Goal: Check status

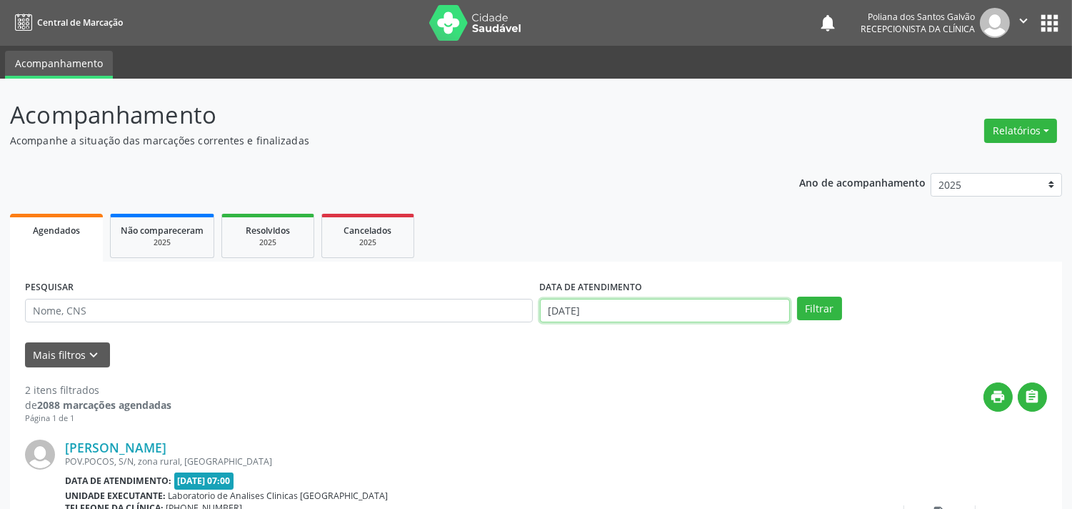
click at [694, 317] on input "[DATE]" at bounding box center [665, 311] width 250 height 24
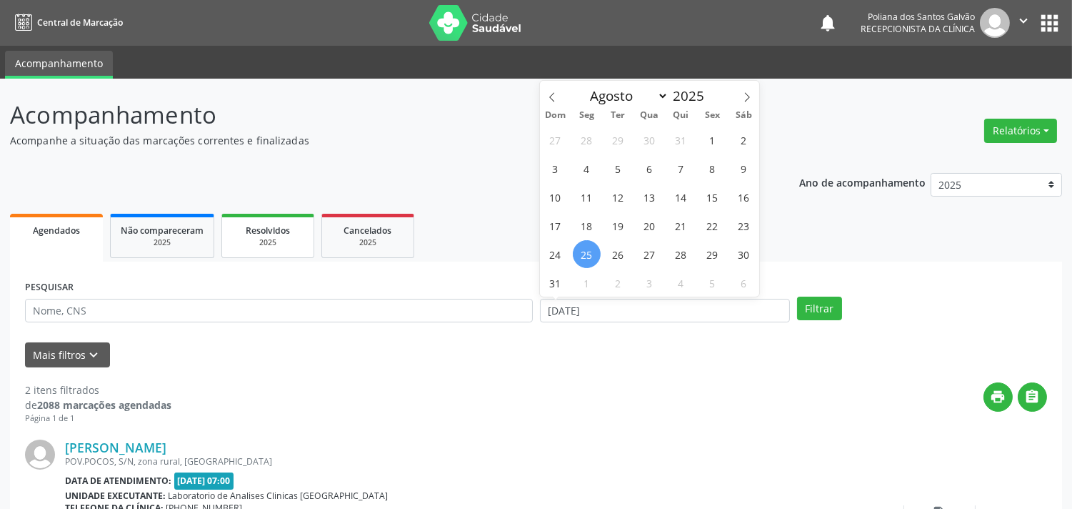
click at [280, 231] on span "Resolvidos" at bounding box center [268, 230] width 44 height 12
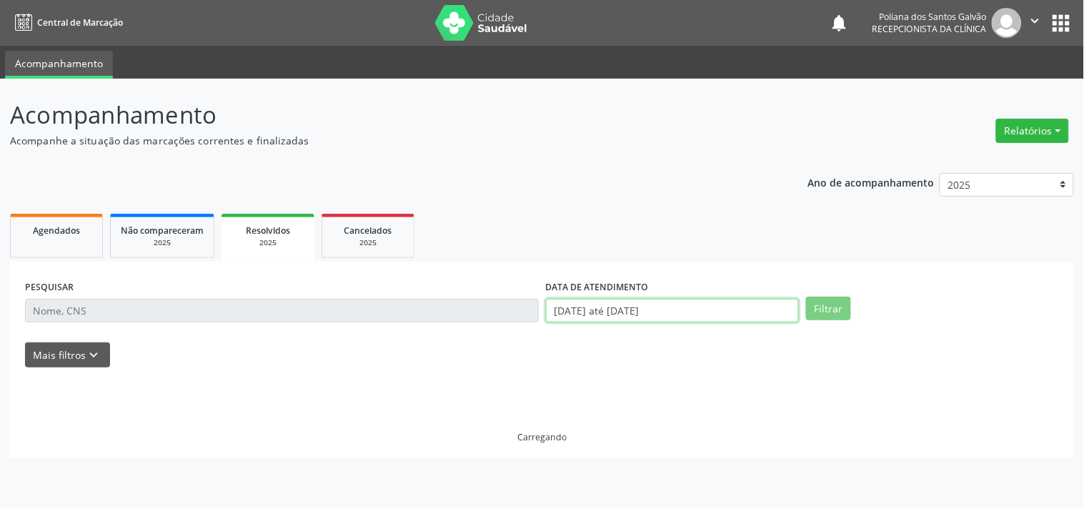
click at [704, 311] on input "[DATE] até [DATE]" at bounding box center [672, 311] width 253 height 24
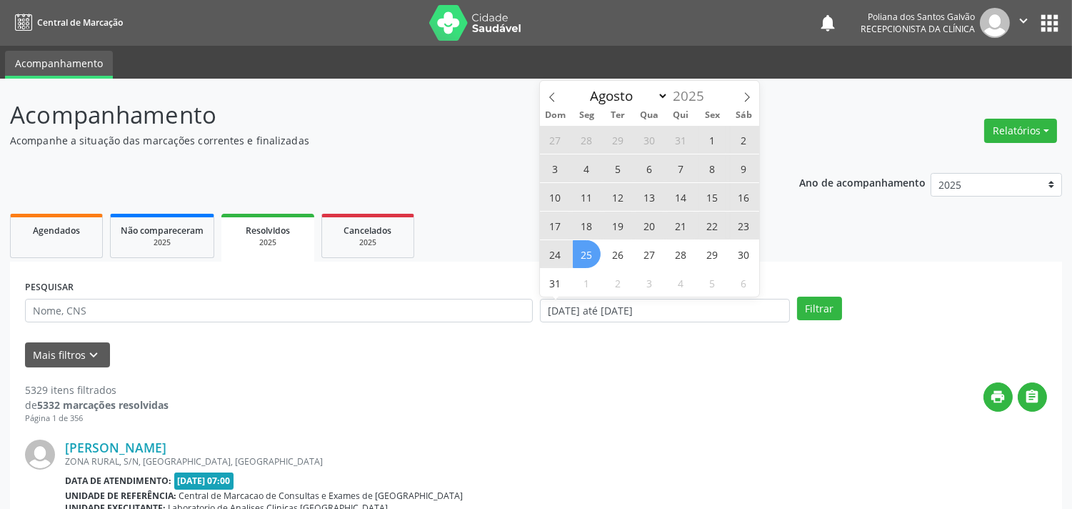
click at [715, 226] on span "22" at bounding box center [713, 225] width 28 height 28
type input "[DATE]"
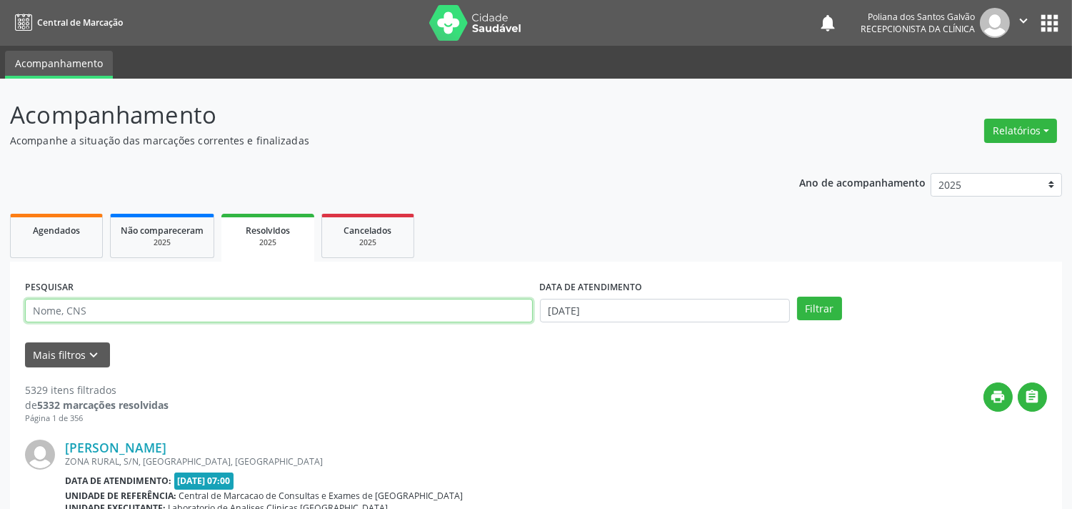
click at [401, 316] on input "text" at bounding box center [279, 311] width 508 height 24
type input "[PERSON_NAME]"
click at [797, 296] on button "Filtrar" at bounding box center [819, 308] width 45 height 24
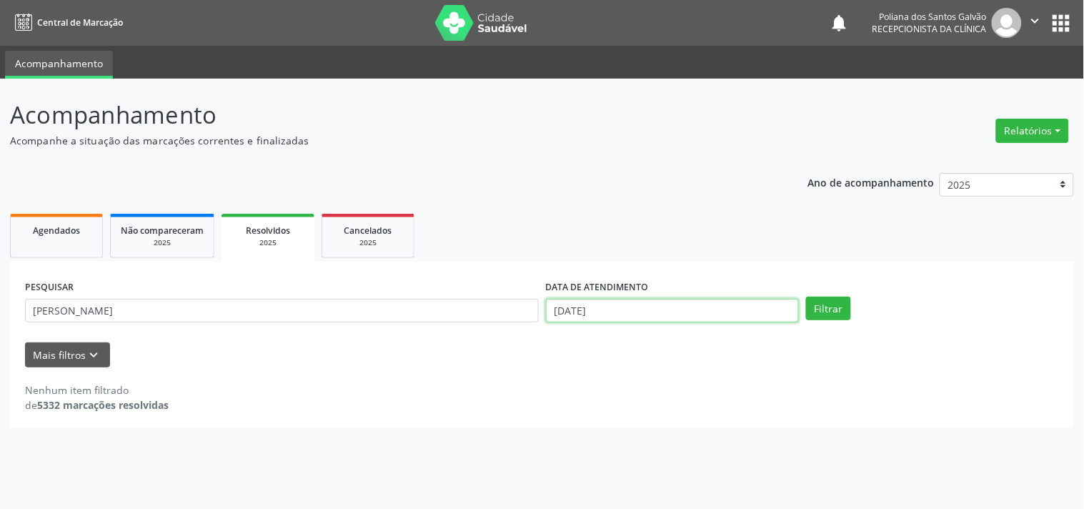
click at [639, 307] on input "[DATE]" at bounding box center [672, 311] width 253 height 24
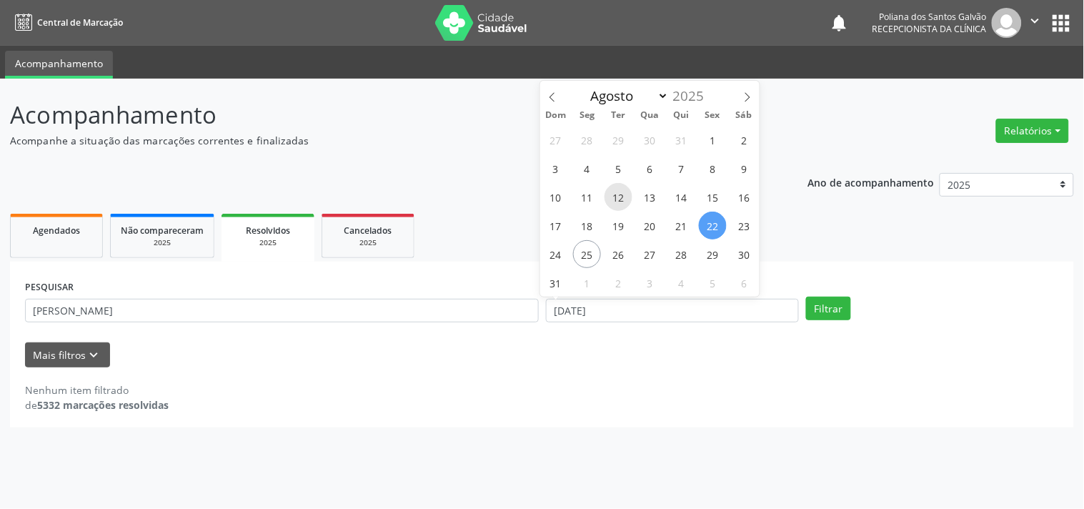
click at [629, 199] on span "12" at bounding box center [618, 197] width 28 height 28
type input "[DATE]"
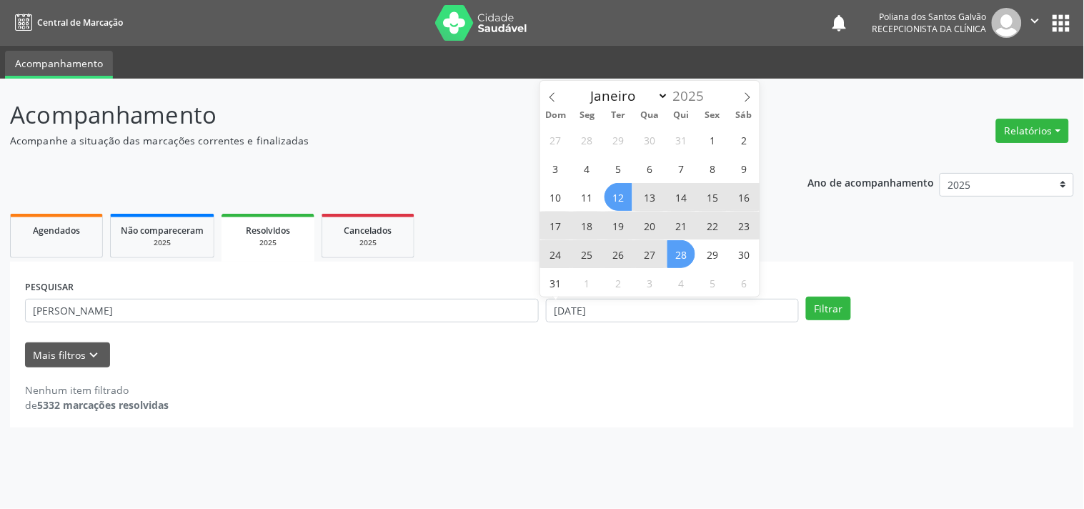
click at [688, 257] on span "28" at bounding box center [681, 254] width 28 height 28
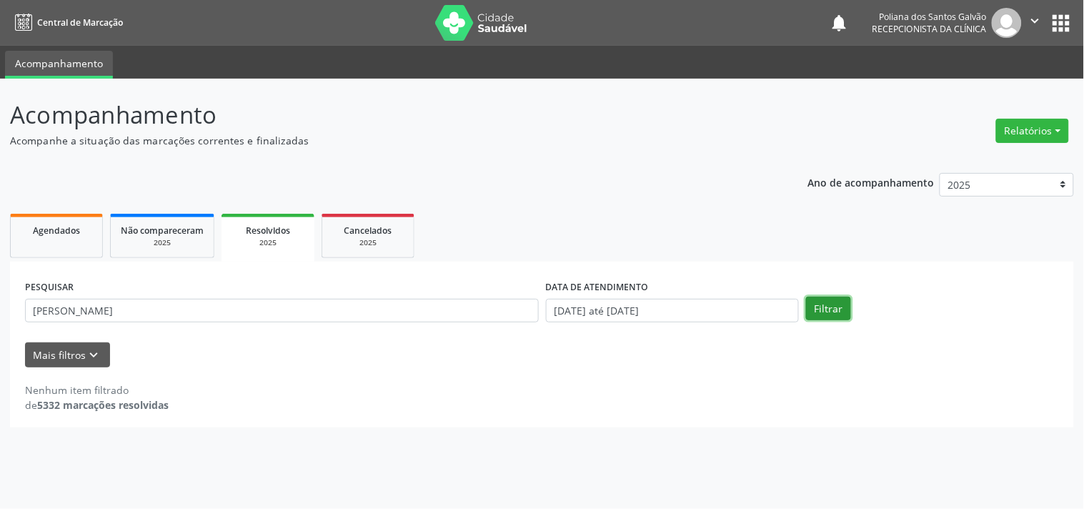
click at [819, 310] on button "Filtrar" at bounding box center [828, 308] width 45 height 24
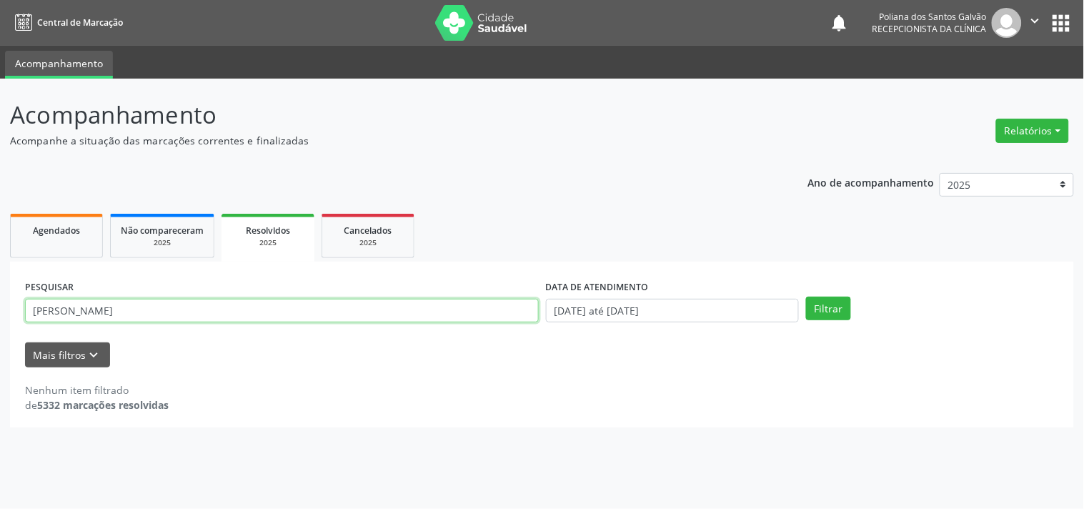
drag, startPoint x: 176, startPoint y: 309, endPoint x: 0, endPoint y: 150, distance: 237.3
click at [0, 159] on div "Acompanhamento Acompanhe a situação das marcações correntes e finalizadas Relat…" at bounding box center [542, 294] width 1084 height 430
click at [806, 296] on button "Filtrar" at bounding box center [828, 308] width 45 height 24
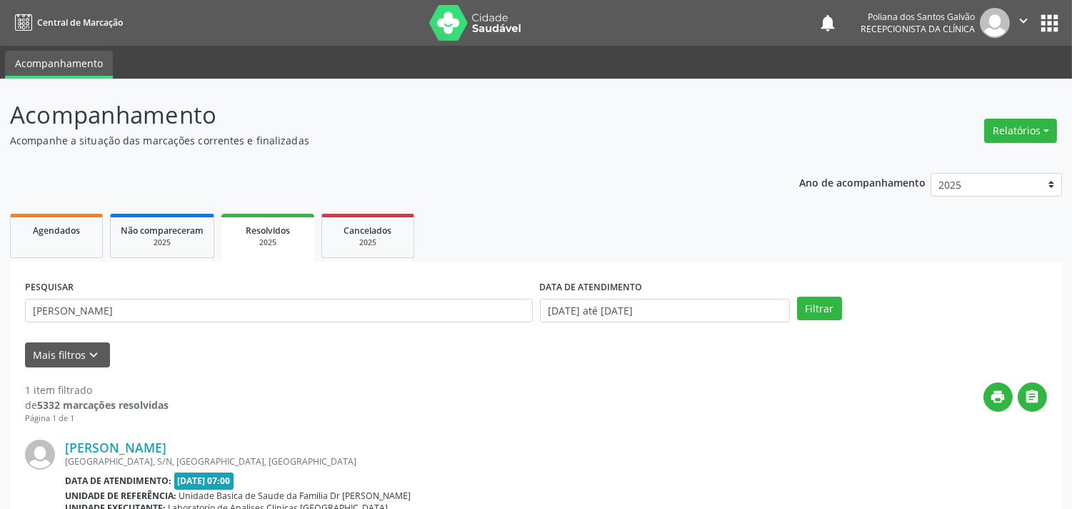
scroll to position [132, 0]
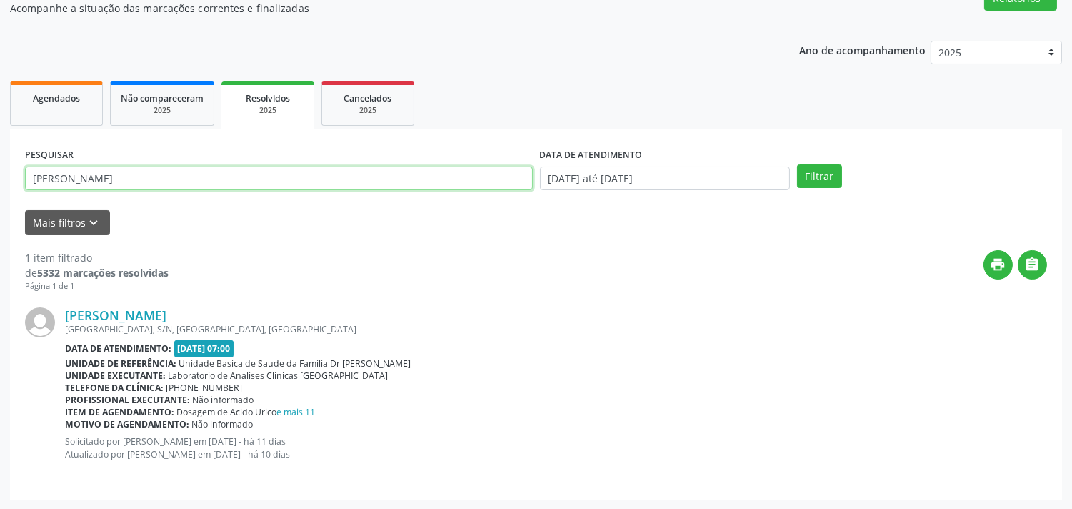
drag, startPoint x: 230, startPoint y: 181, endPoint x: 0, endPoint y: 27, distance: 276.6
click at [0, 34] on div "Acompanhamento Acompanhe a situação das marcações correntes e finalizadas Relat…" at bounding box center [536, 228] width 1072 height 564
paste input "707602250516096"
type input "707602250516096"
click at [797, 164] on button "Filtrar" at bounding box center [819, 176] width 45 height 24
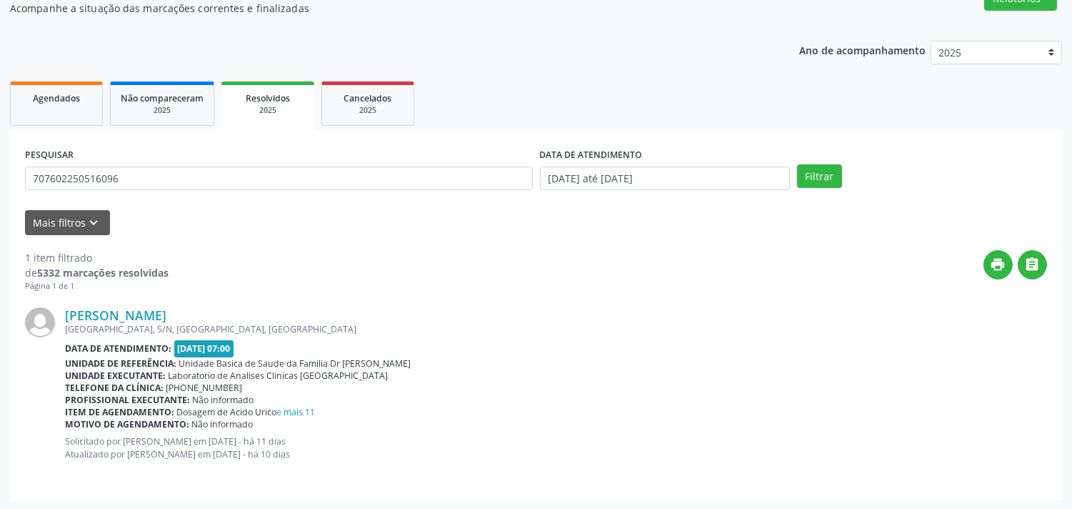
scroll to position [0, 0]
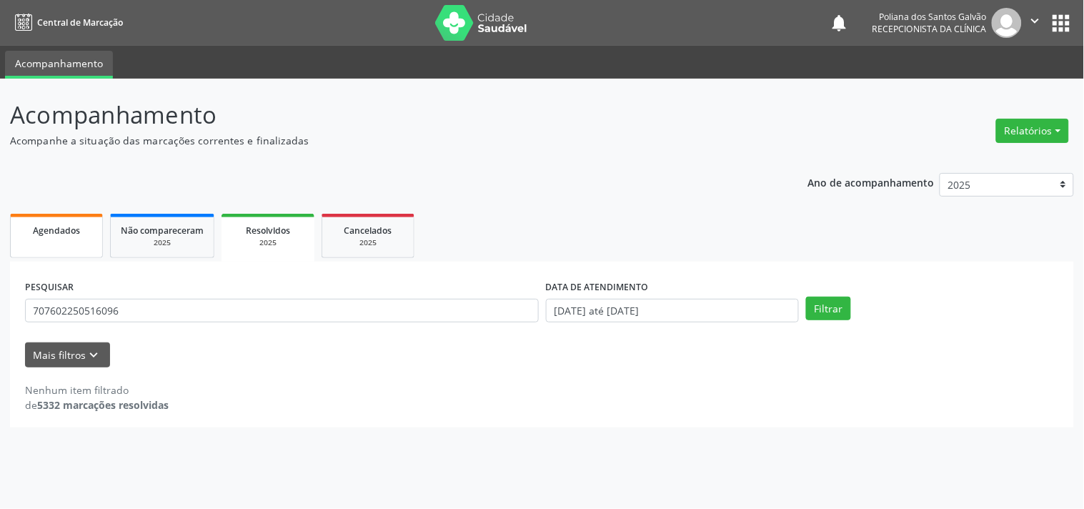
click at [74, 241] on link "Agendados" at bounding box center [56, 236] width 93 height 44
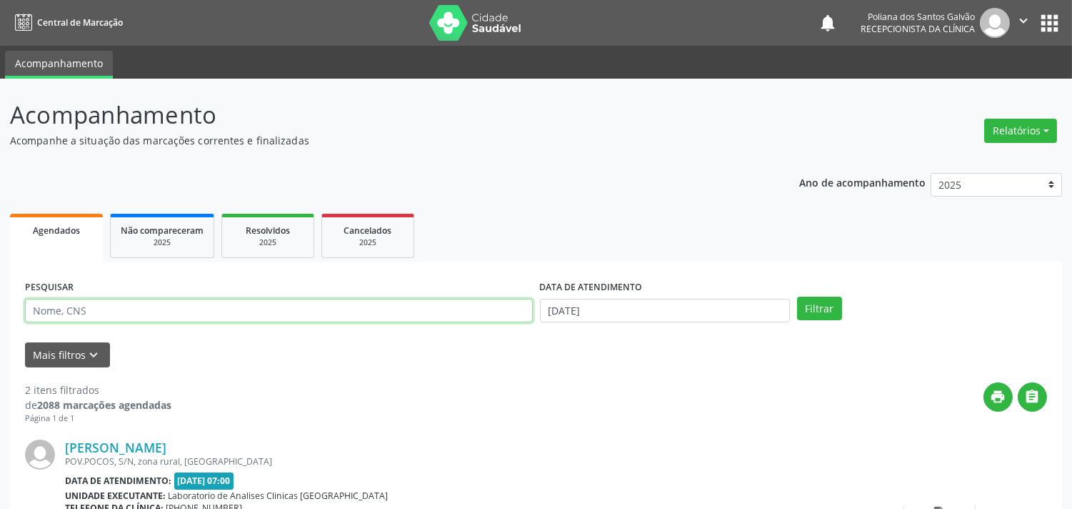
click at [201, 317] on input "text" at bounding box center [279, 311] width 508 height 24
paste input "707602250516096"
type input "707602250516096"
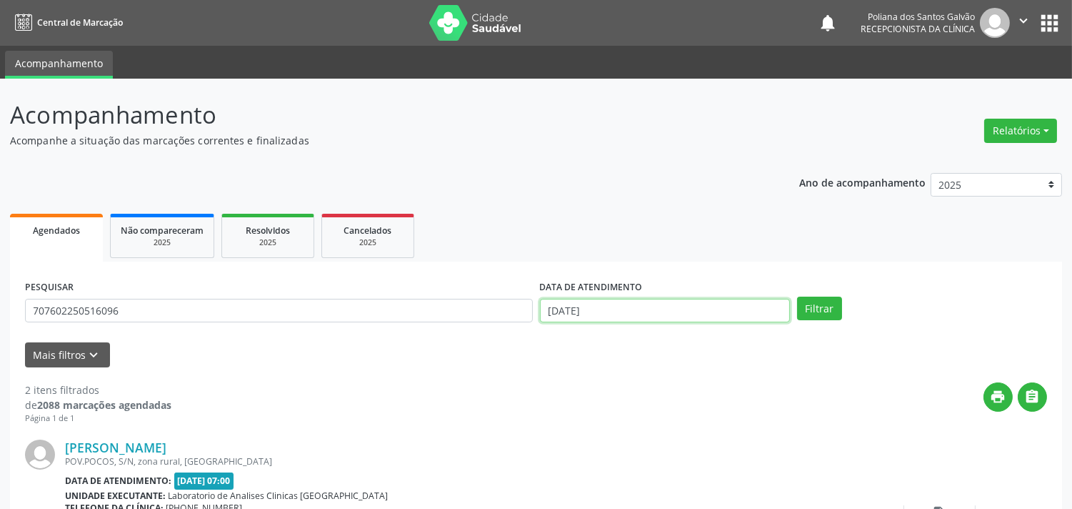
click at [667, 304] on input "[DATE]" at bounding box center [665, 311] width 250 height 24
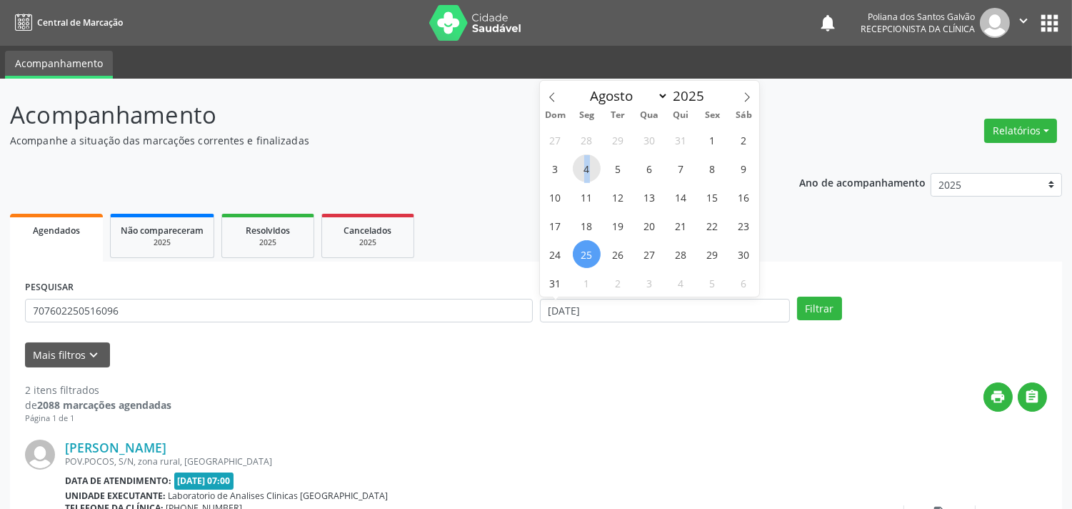
click at [587, 168] on span "4" at bounding box center [587, 168] width 28 height 28
type input "[DATE]"
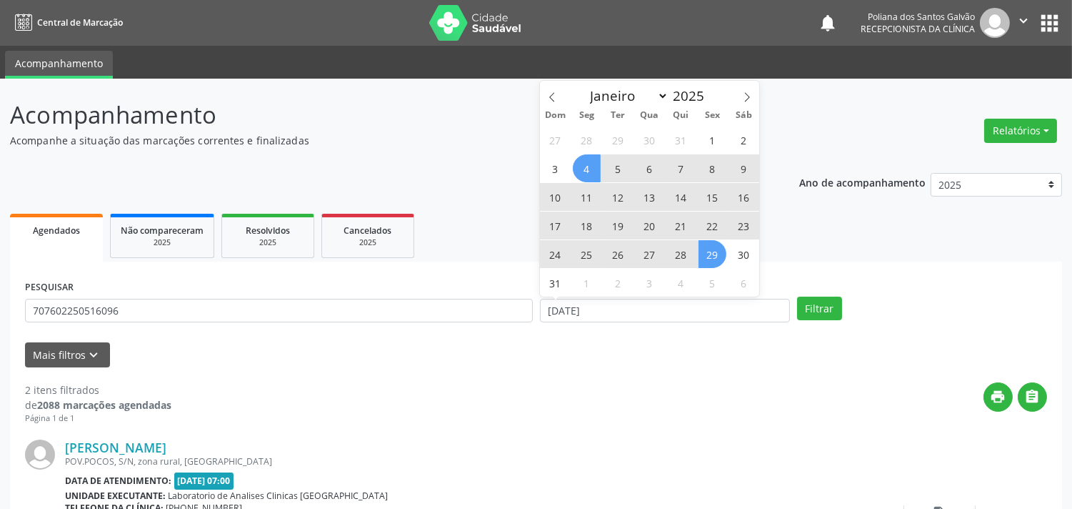
click at [718, 248] on span "29" at bounding box center [713, 254] width 28 height 28
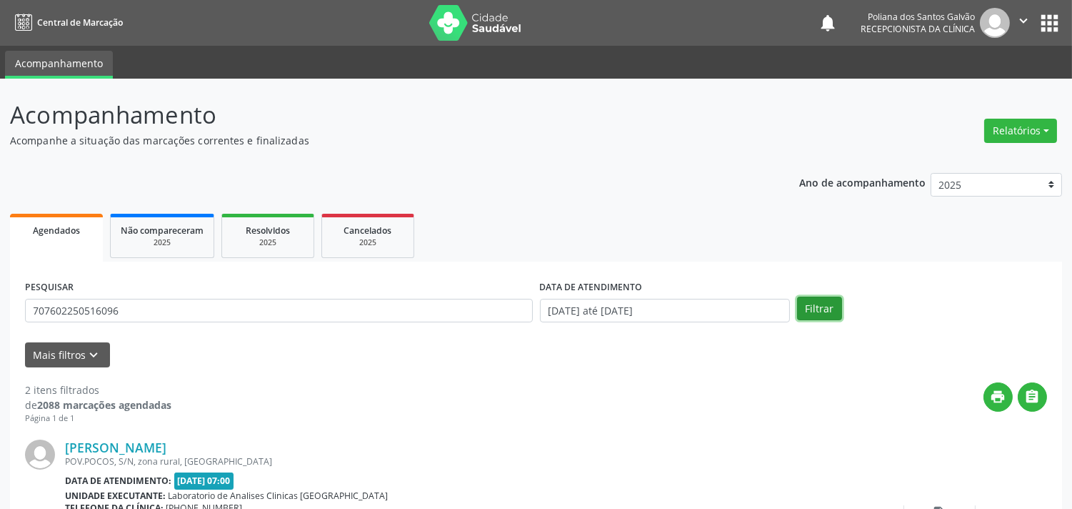
drag, startPoint x: 827, startPoint y: 311, endPoint x: 822, endPoint y: 334, distance: 24.1
click at [827, 311] on button "Filtrar" at bounding box center [819, 308] width 45 height 24
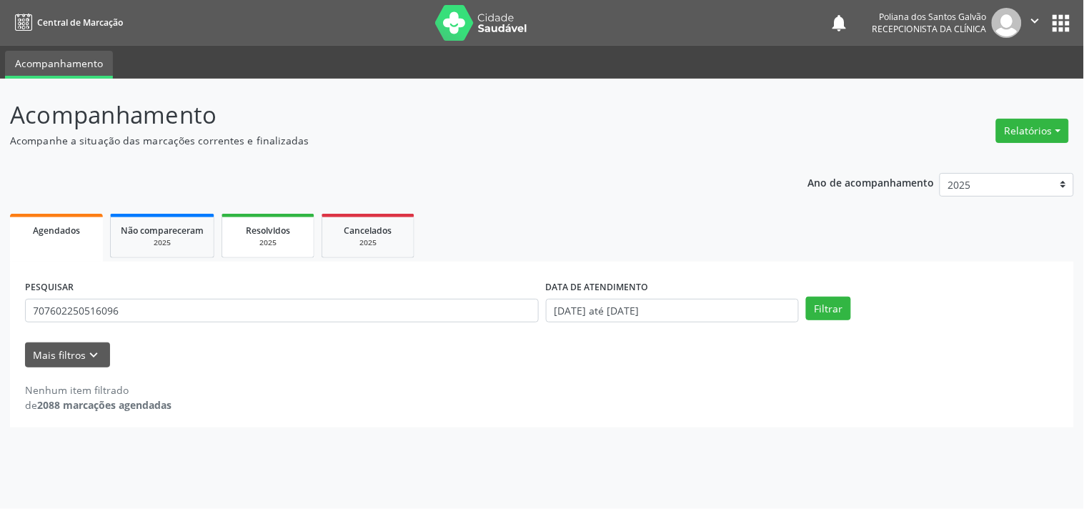
click at [282, 224] on span "Resolvidos" at bounding box center [268, 230] width 44 height 12
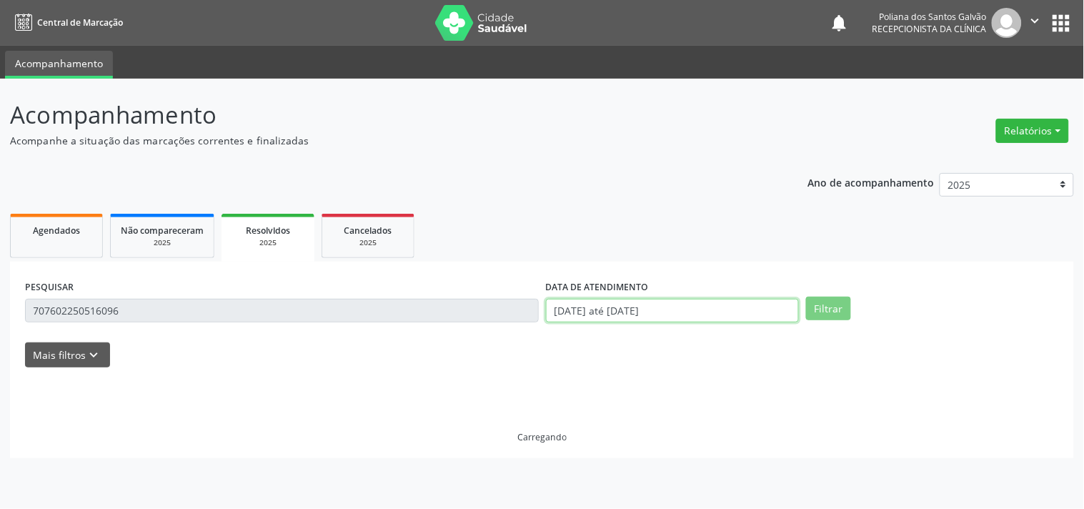
click at [695, 304] on input "[DATE] até [DATE]" at bounding box center [672, 311] width 253 height 24
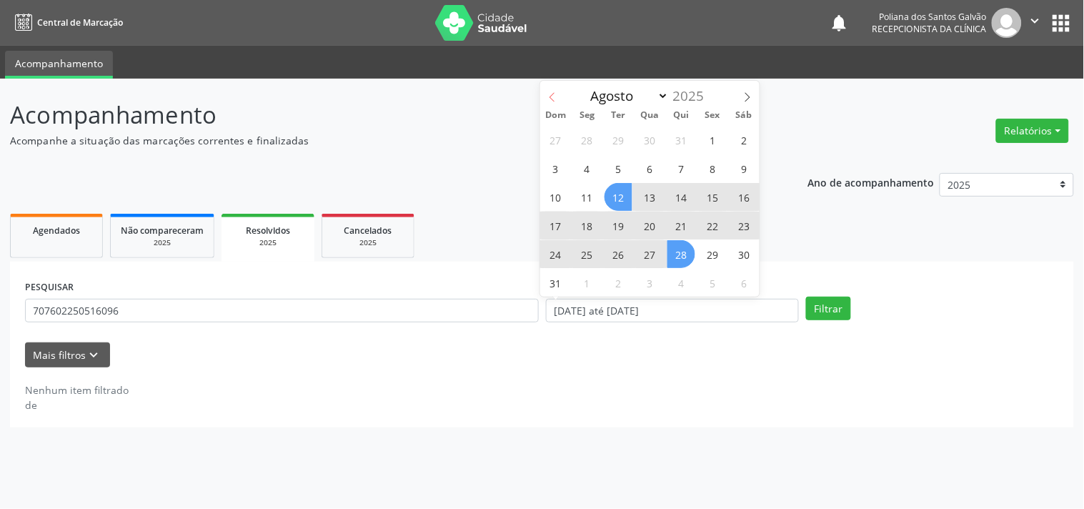
click at [544, 98] on span at bounding box center [552, 93] width 24 height 24
select select "6"
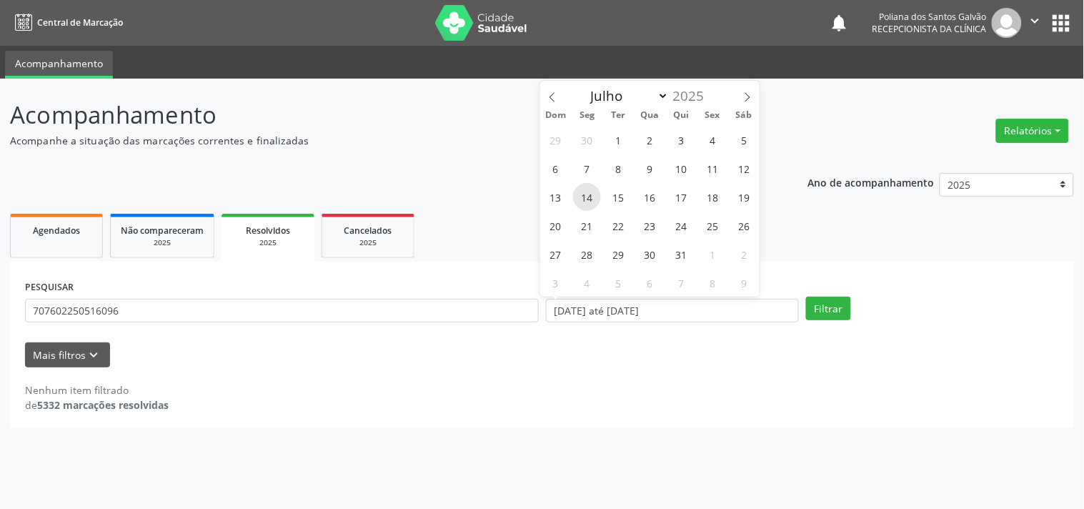
click at [595, 190] on span "14" at bounding box center [587, 197] width 28 height 28
type input "[DATE]"
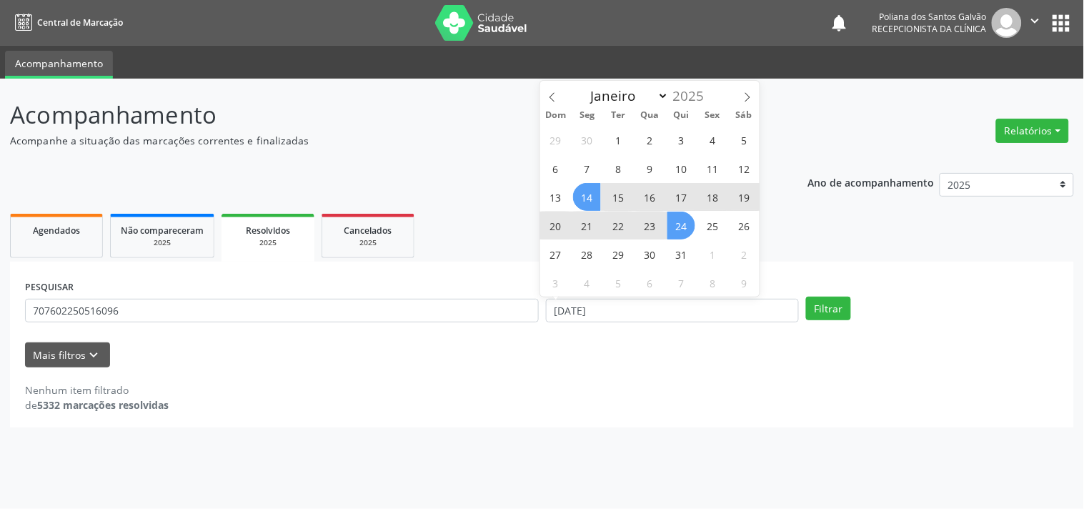
click at [689, 224] on span "24" at bounding box center [681, 225] width 28 height 28
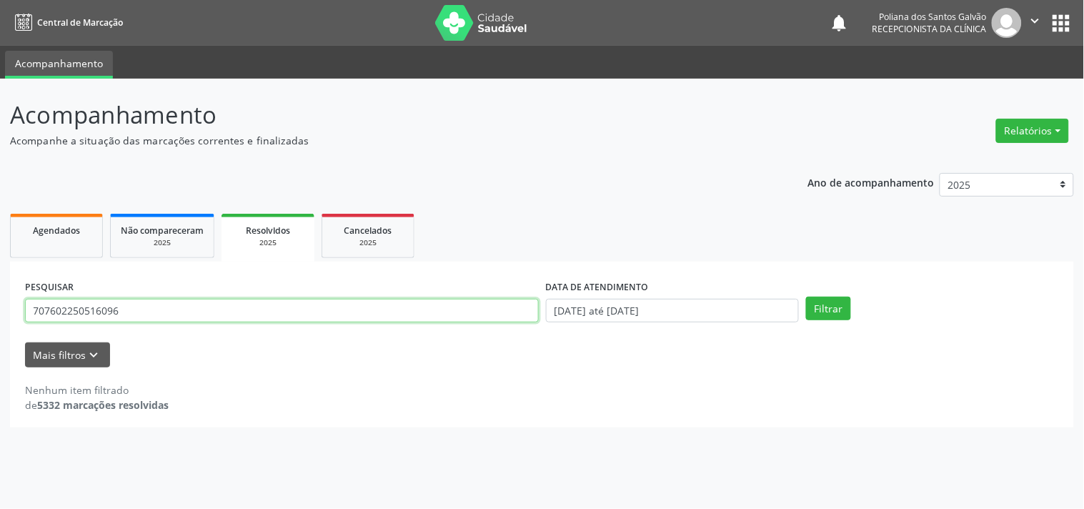
click at [431, 309] on input "707602250516096" at bounding box center [282, 311] width 514 height 24
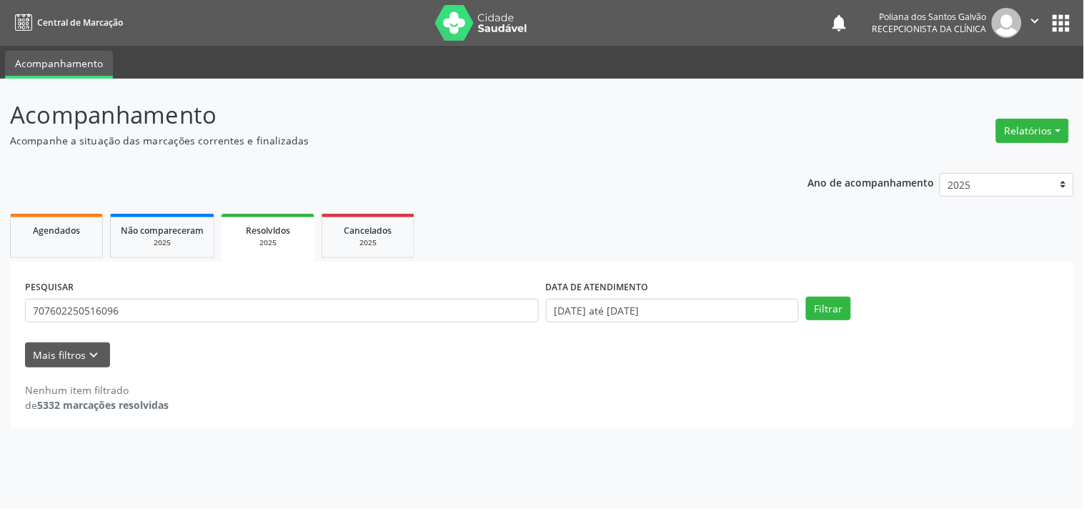
click at [827, 290] on div "PESQUISAR 707602250516096 DATA DE ATENDIMENTO [DATE] até [DATE] Filtrar" at bounding box center [541, 304] width 1041 height 56
click at [827, 299] on button "Filtrar" at bounding box center [828, 308] width 45 height 24
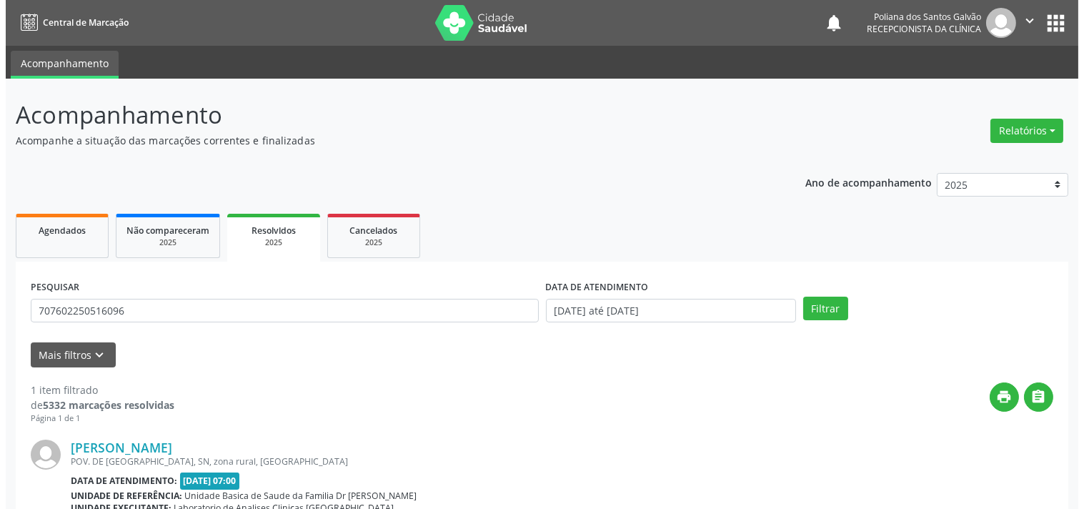
scroll to position [132, 0]
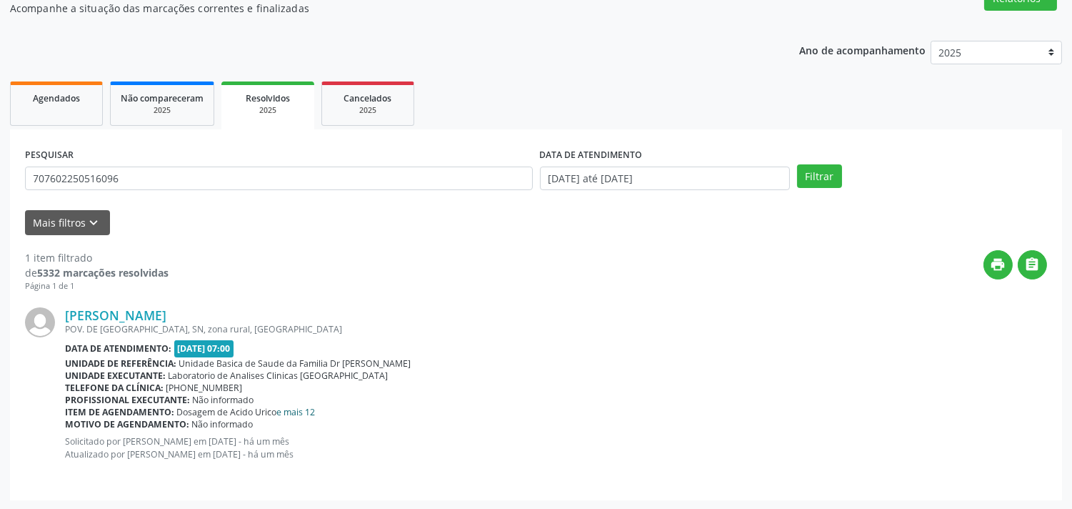
click at [301, 409] on link "e mais 12" at bounding box center [296, 412] width 39 height 12
